Goal: Browse casually: Explore the website without a specific task or goal

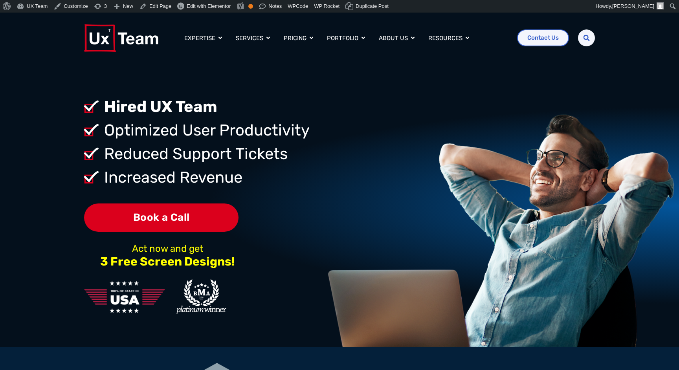
click at [376, 85] on div "Hired UX Team Optimized User Productivity Reduced Support Tickets Increased Rev…" at bounding box center [339, 206] width 679 height 284
click at [135, 135] on span "Optimized User Productivity" at bounding box center [205, 131] width 207 height 24
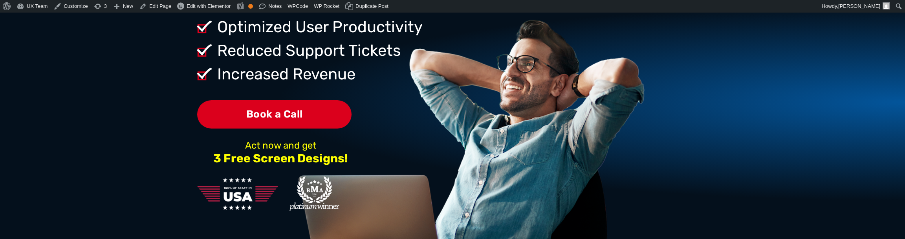
scroll to position [58, 0]
